Goal: Transaction & Acquisition: Purchase product/service

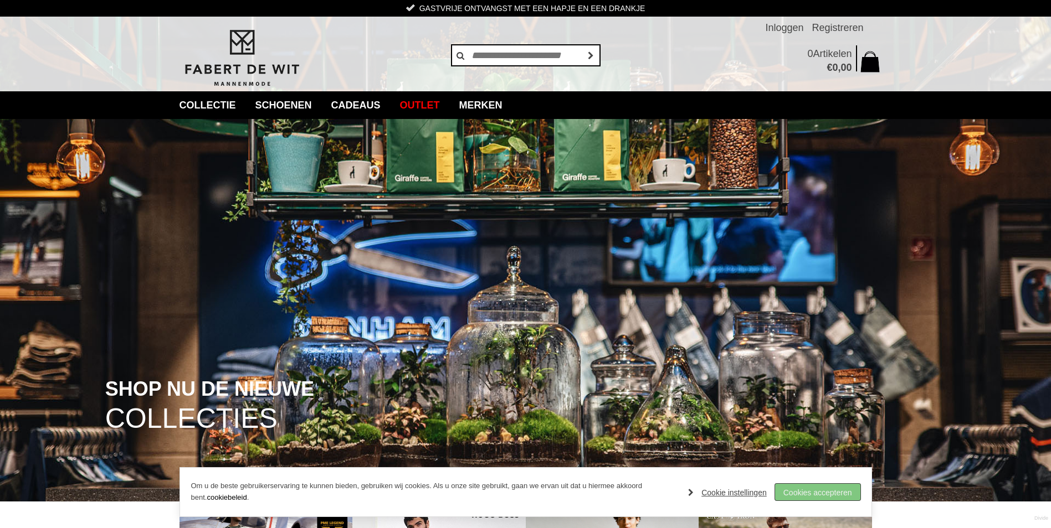
click at [813, 491] on link "Cookies accepteren" at bounding box center [817, 492] width 85 height 17
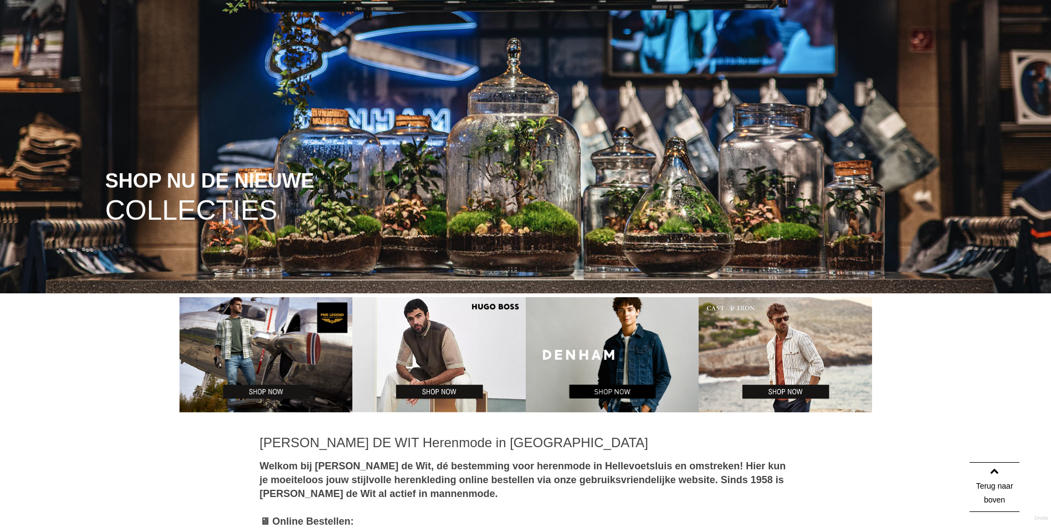
scroll to position [166, 0]
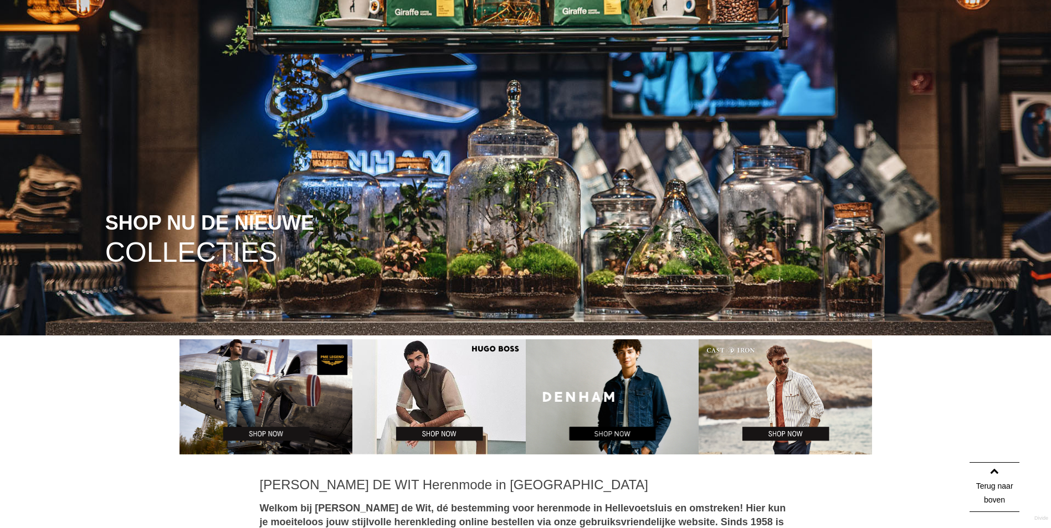
click at [609, 429] on img at bounding box center [612, 397] width 173 height 115
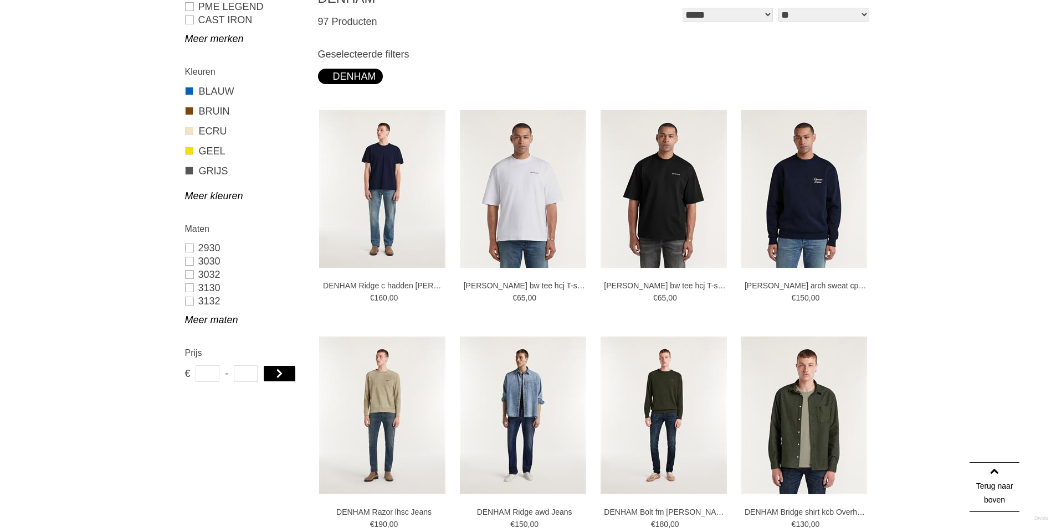
scroll to position [166, 0]
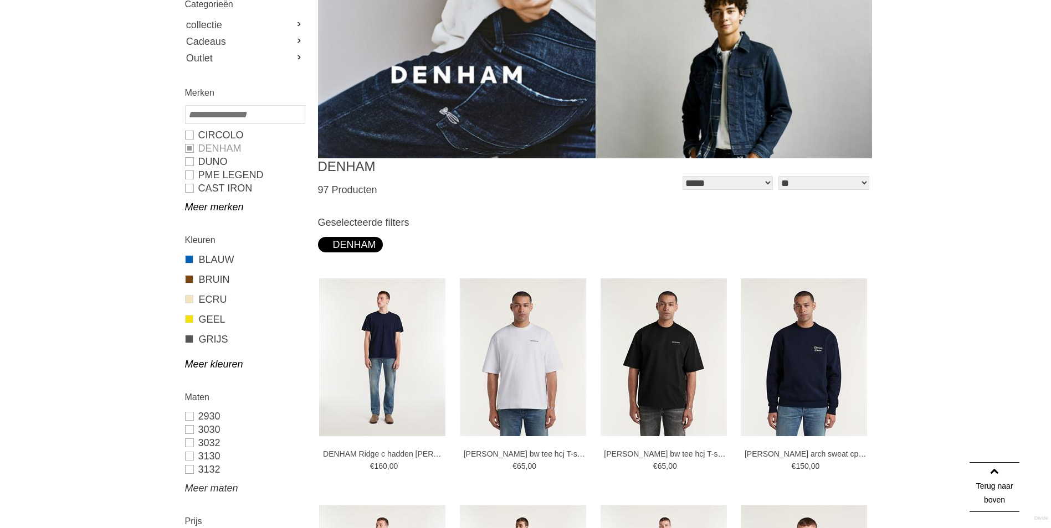
click at [212, 489] on link "Meer maten" at bounding box center [244, 488] width 119 height 13
click at [188, 485] on link "3232" at bounding box center [244, 482] width 119 height 13
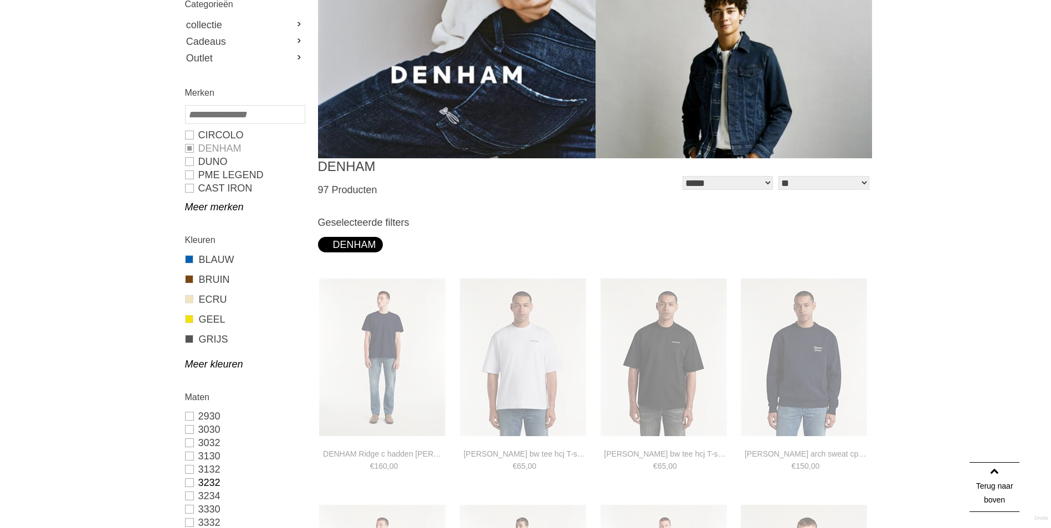
type input "***"
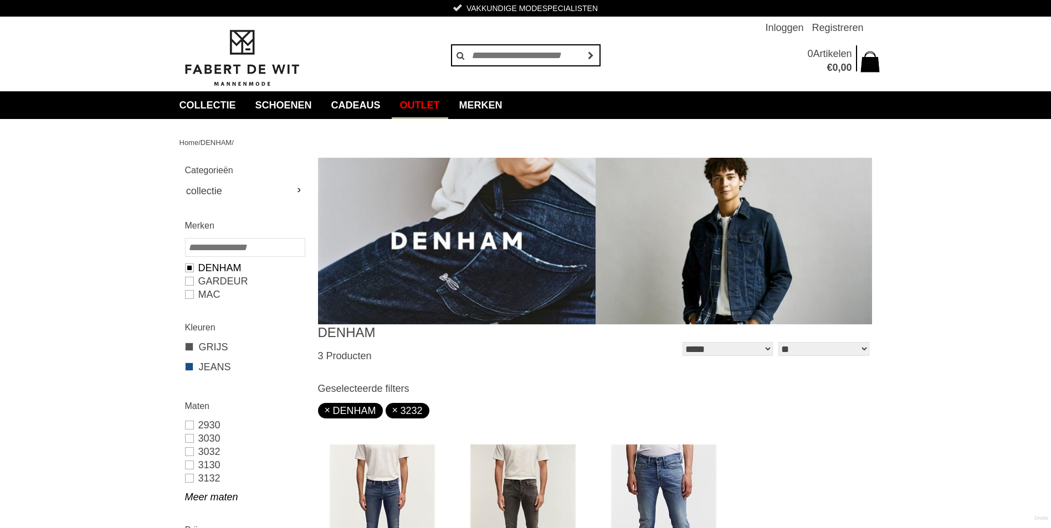
click at [433, 105] on link "Outlet" at bounding box center [420, 105] width 56 height 28
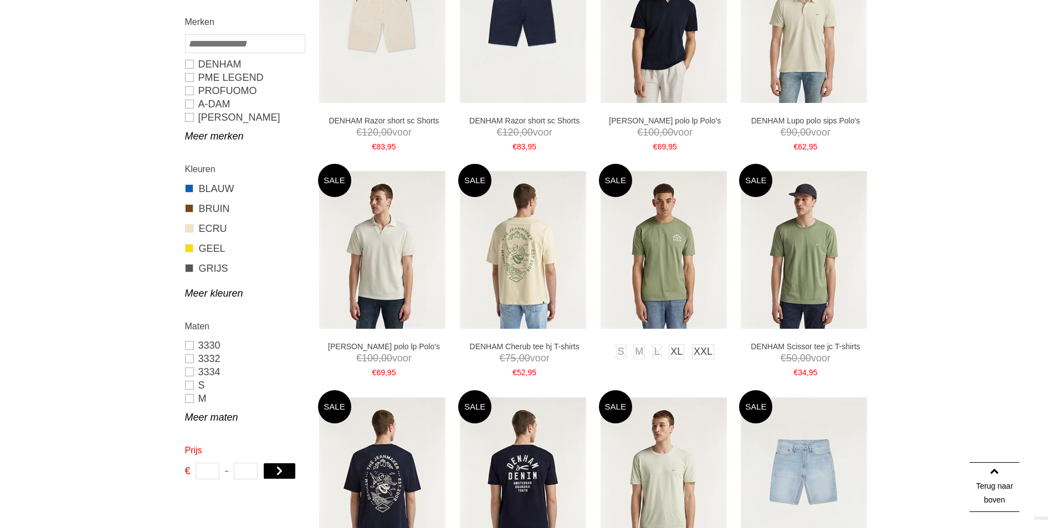
scroll to position [277, 0]
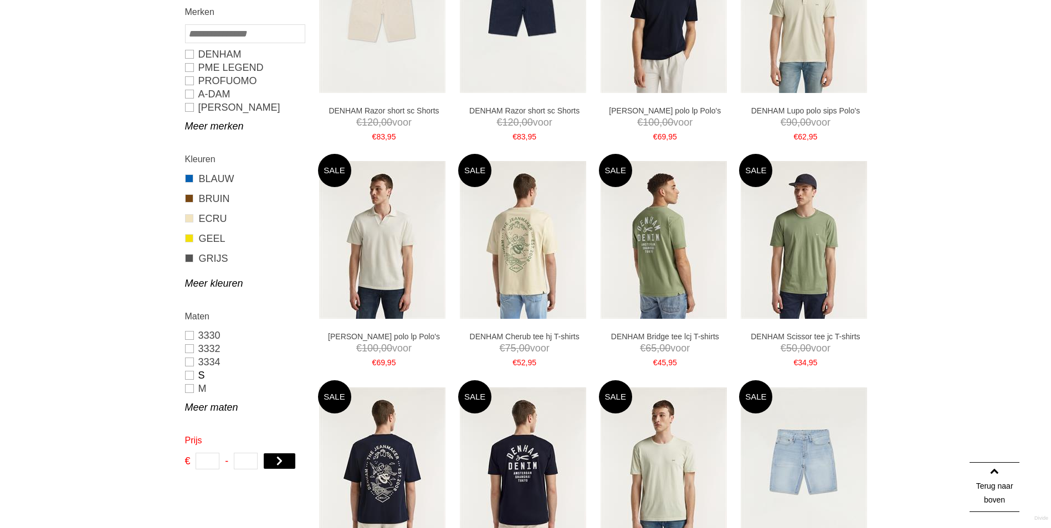
click at [187, 376] on link "S" at bounding box center [244, 375] width 119 height 13
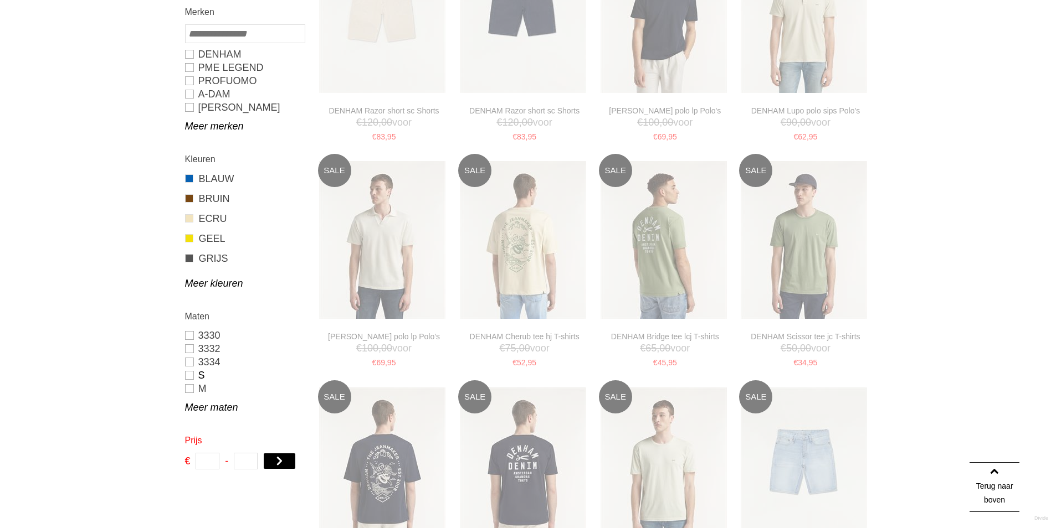
type input "***"
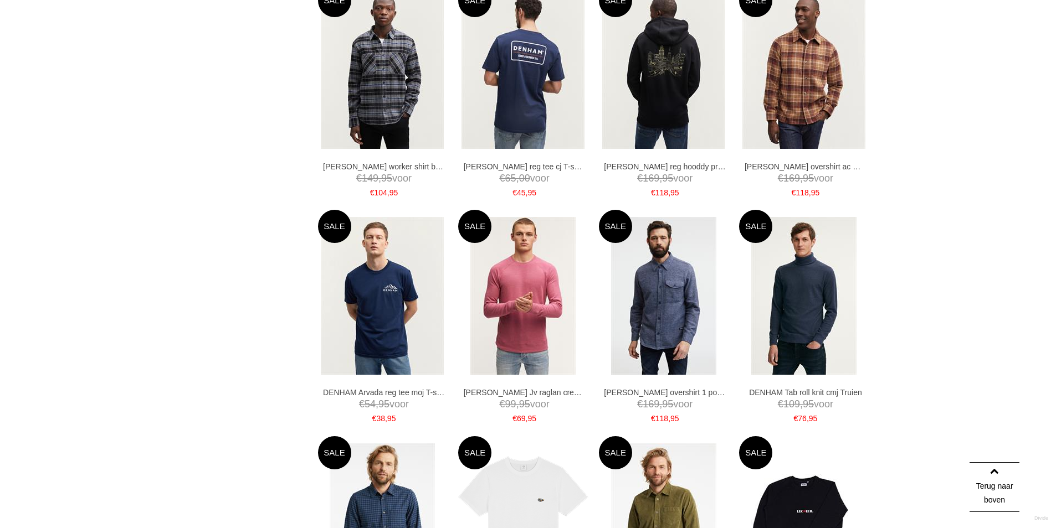
scroll to position [2144, 0]
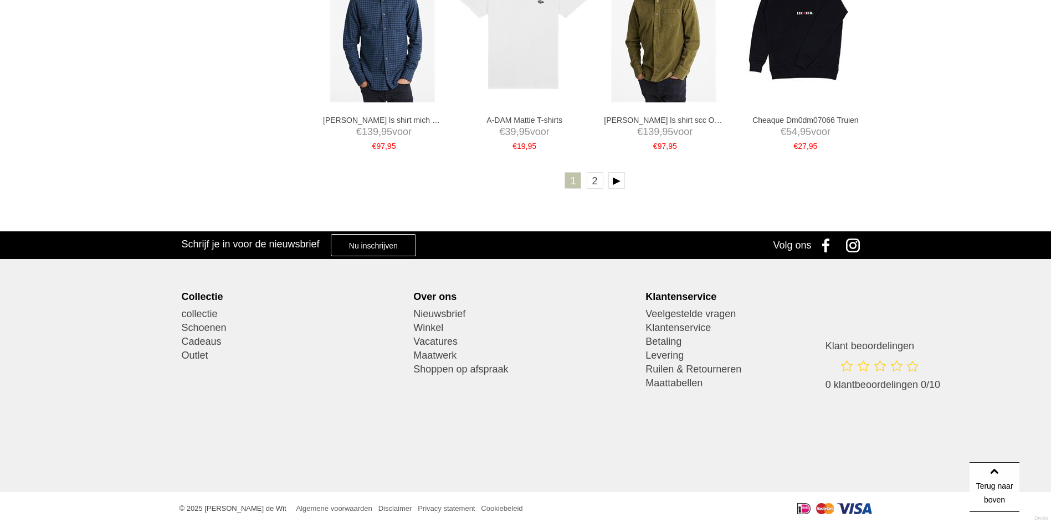
click at [604, 177] on ul "1 2" at bounding box center [595, 182] width 554 height 20
click at [599, 177] on link "2" at bounding box center [595, 180] width 17 height 17
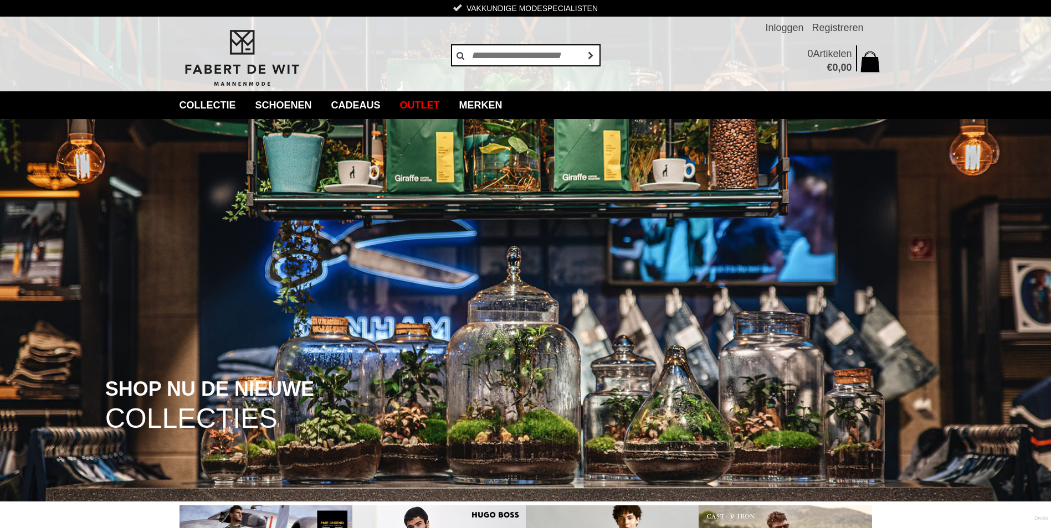
scroll to position [388, 0]
